Goal: Information Seeking & Learning: Learn about a topic

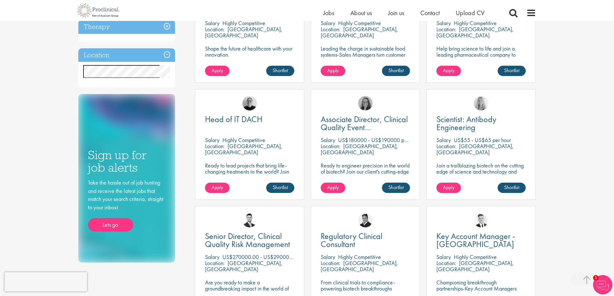
scroll to position [387, 0]
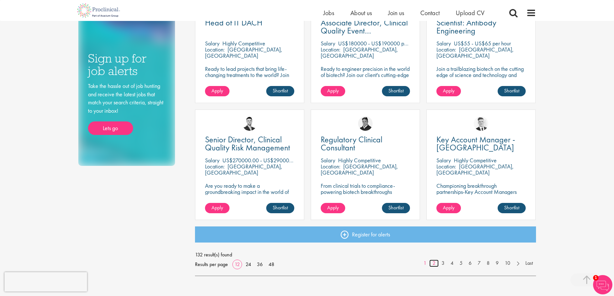
click at [432, 264] on link "2" at bounding box center [434, 263] width 9 height 7
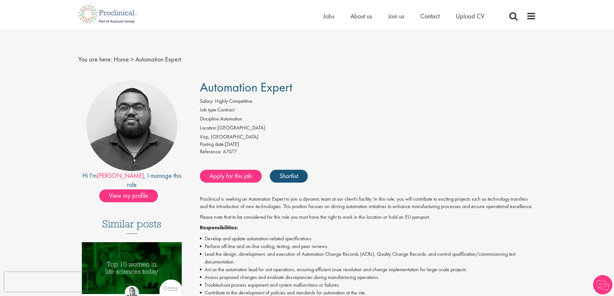
scroll to position [161, 0]
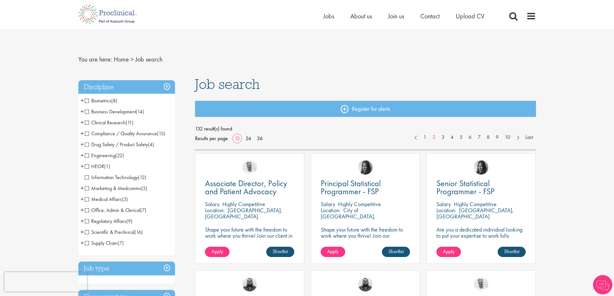
click at [106, 180] on span "Information Technology" at bounding box center [111, 177] width 53 height 7
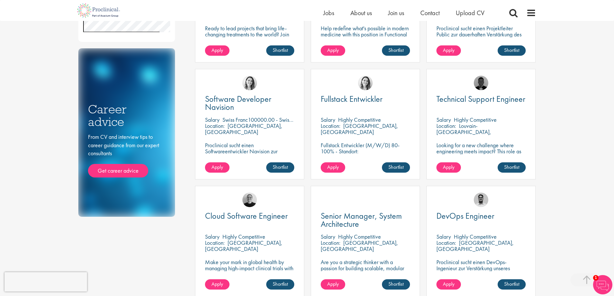
scroll to position [226, 0]
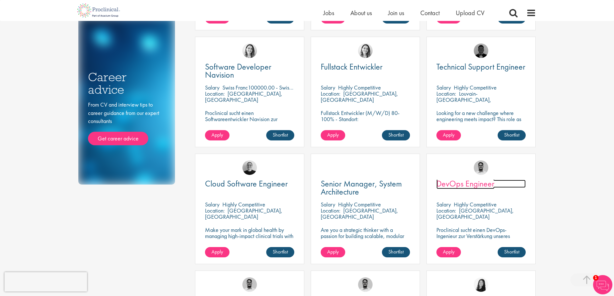
click at [467, 184] on span "DevOps Engineer" at bounding box center [466, 183] width 58 height 11
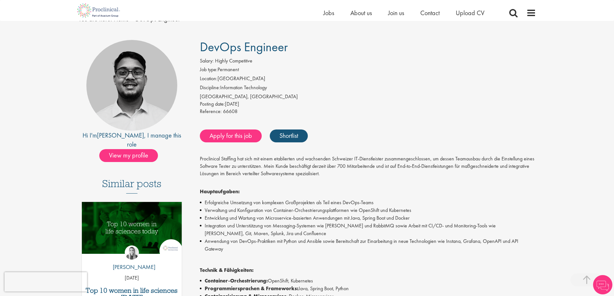
scroll to position [161, 0]
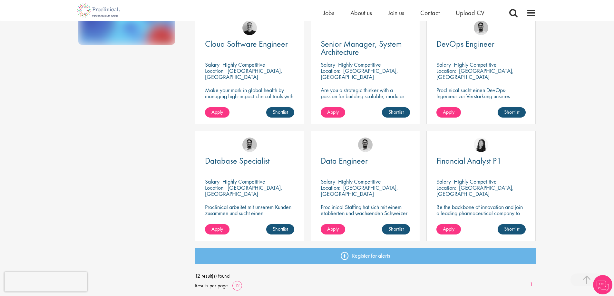
scroll to position [398, 0]
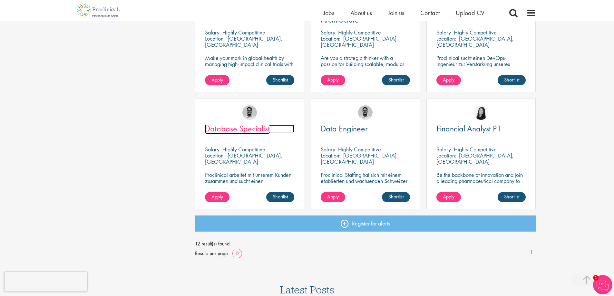
click at [239, 131] on span "Database Specialist" at bounding box center [237, 128] width 65 height 11
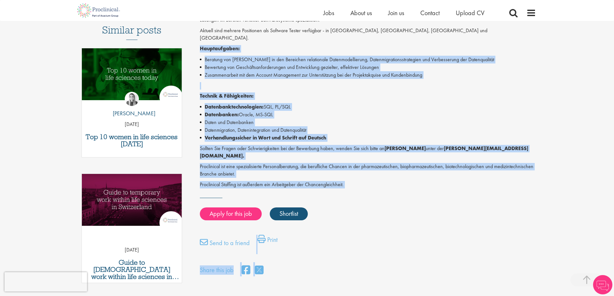
scroll to position [189, 0]
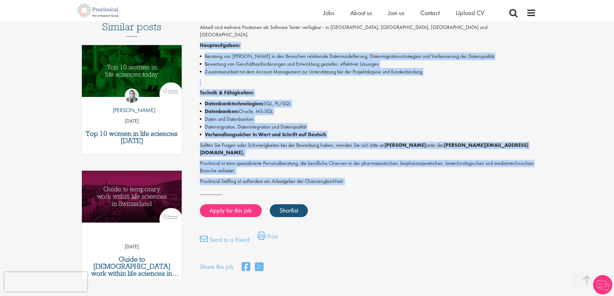
drag, startPoint x: 198, startPoint y: 162, endPoint x: 363, endPoint y: 171, distance: 165.1
click at [363, 171] on div "Database Specialist Salary: Highly Competitive Job type: Permanent Location: Sw…" at bounding box center [365, 78] width 351 height 391
